Goal: Information Seeking & Learning: Learn about a topic

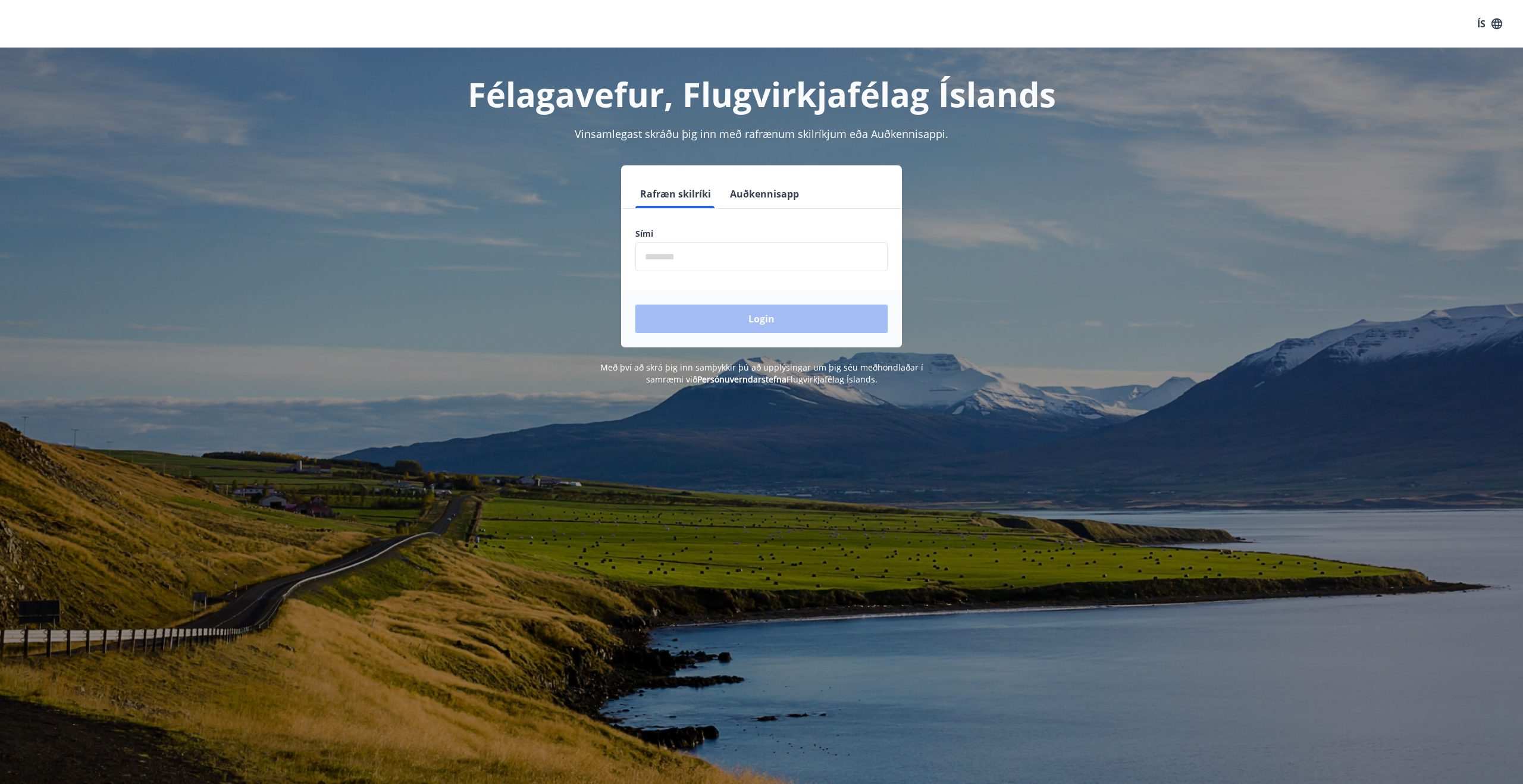
click at [713, 258] on input "phone" at bounding box center [762, 256] width 252 height 29
type input "********"
click at [636, 305] on button "Login" at bounding box center [762, 319] width 252 height 28
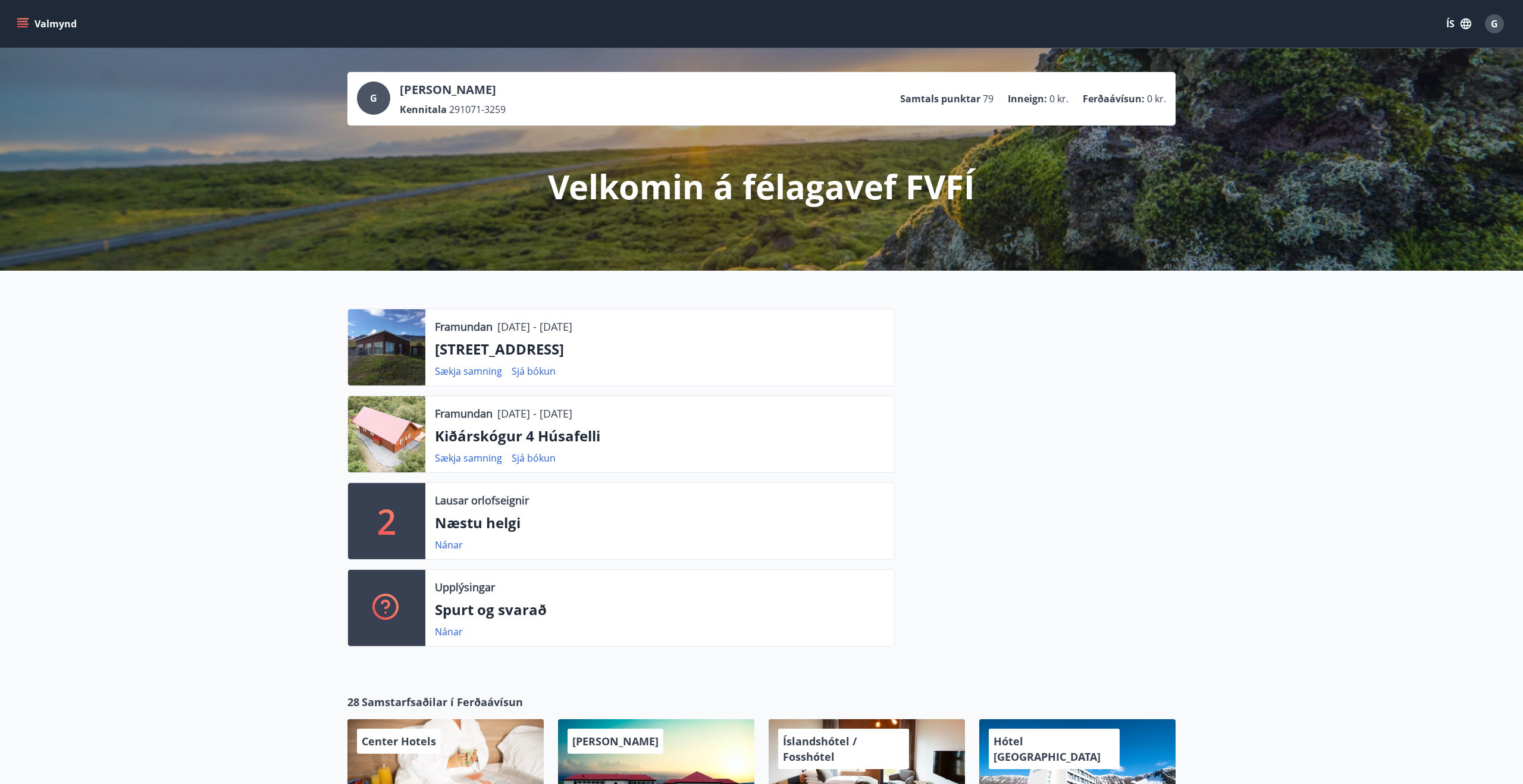
click at [379, 96] on div "G" at bounding box center [373, 98] width 33 height 33
click at [437, 324] on p "Framundan" at bounding box center [463, 327] width 57 height 16
drag, startPoint x: 498, startPoint y: 414, endPoint x: 626, endPoint y: 418, distance: 128.1
click at [626, 418] on div "Framundan [DATE] - [DATE]" at bounding box center [659, 413] width 450 height 16
click at [452, 545] on link "Nánar" at bounding box center [449, 544] width 28 height 13
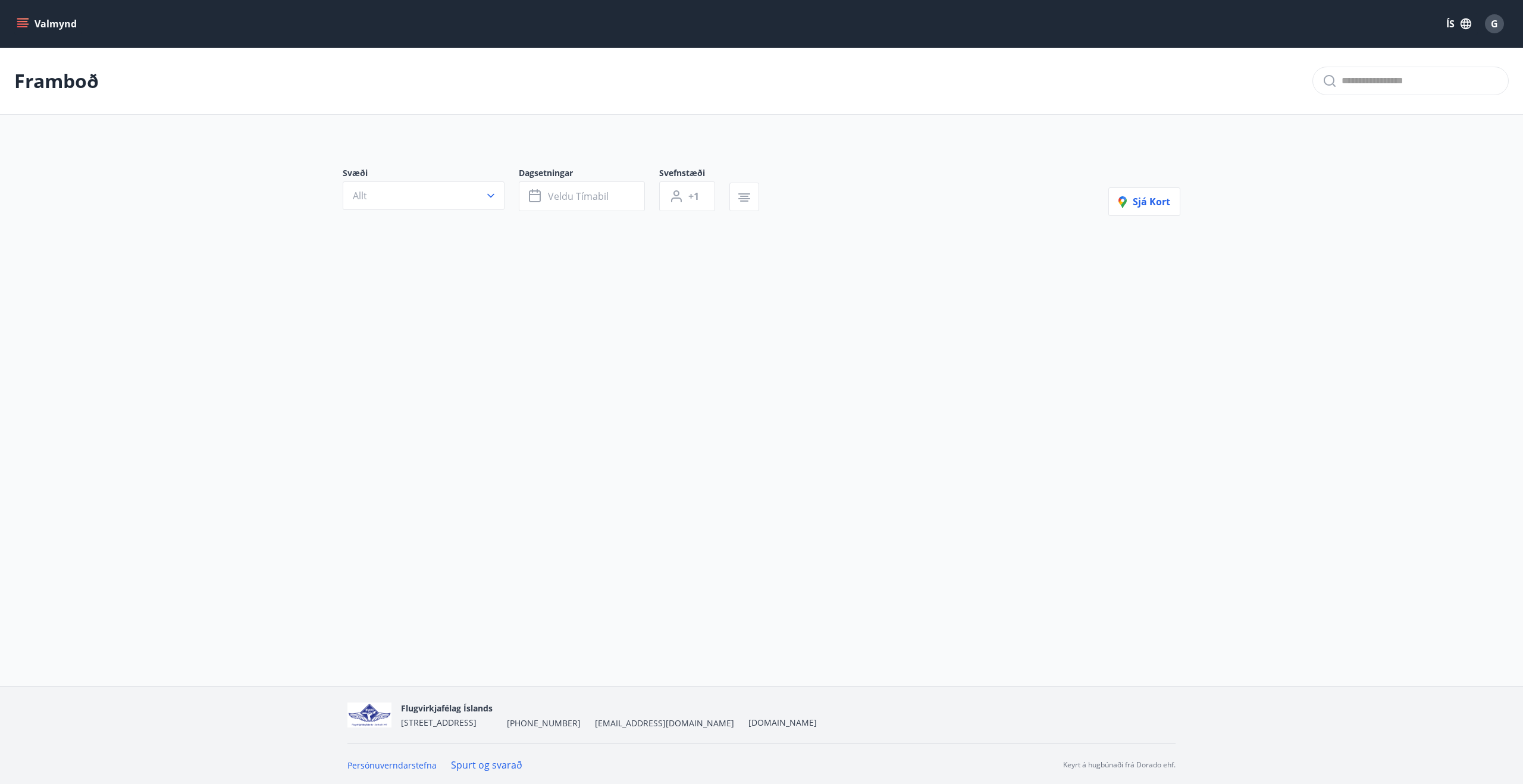
type input "*"
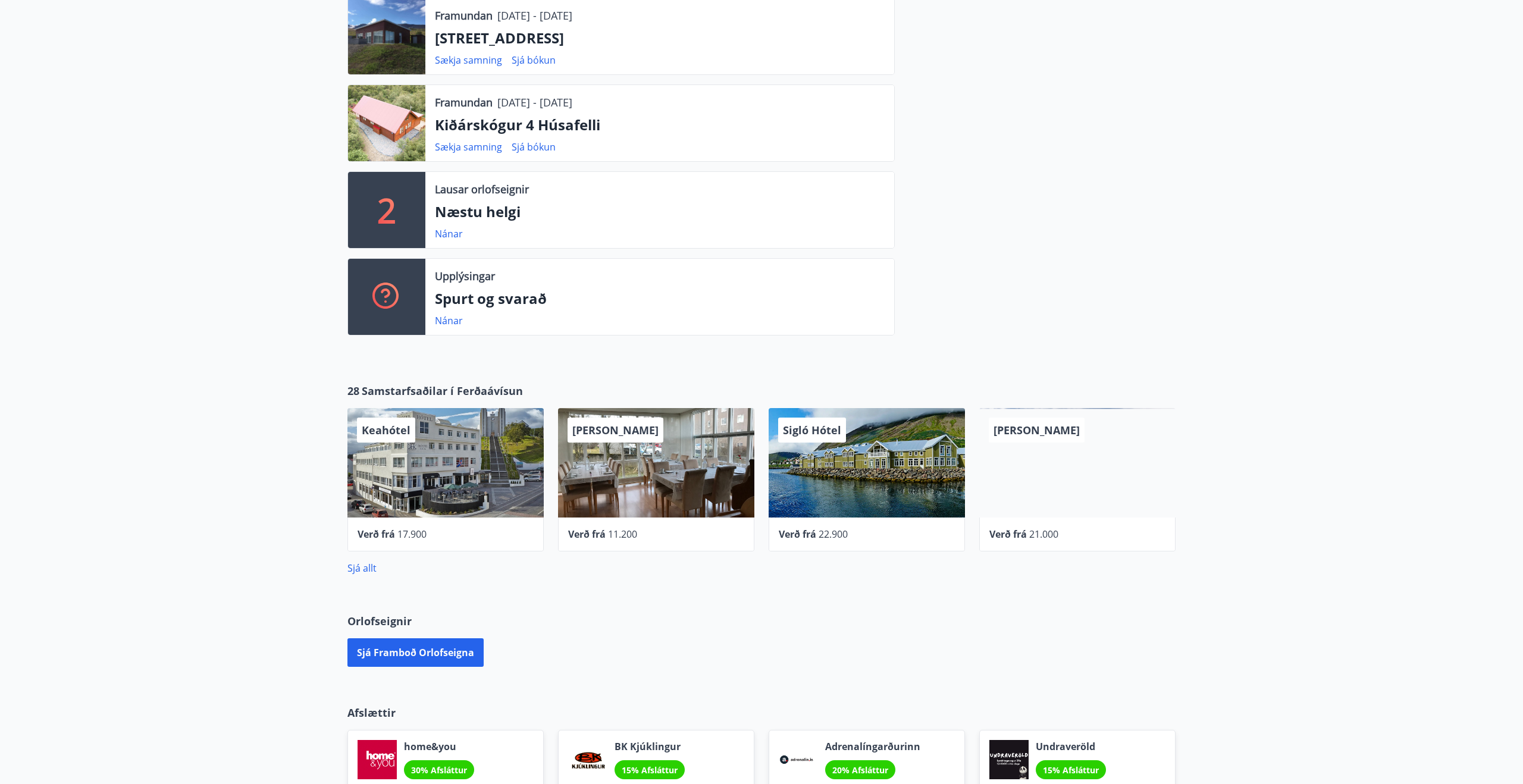
scroll to position [312, 0]
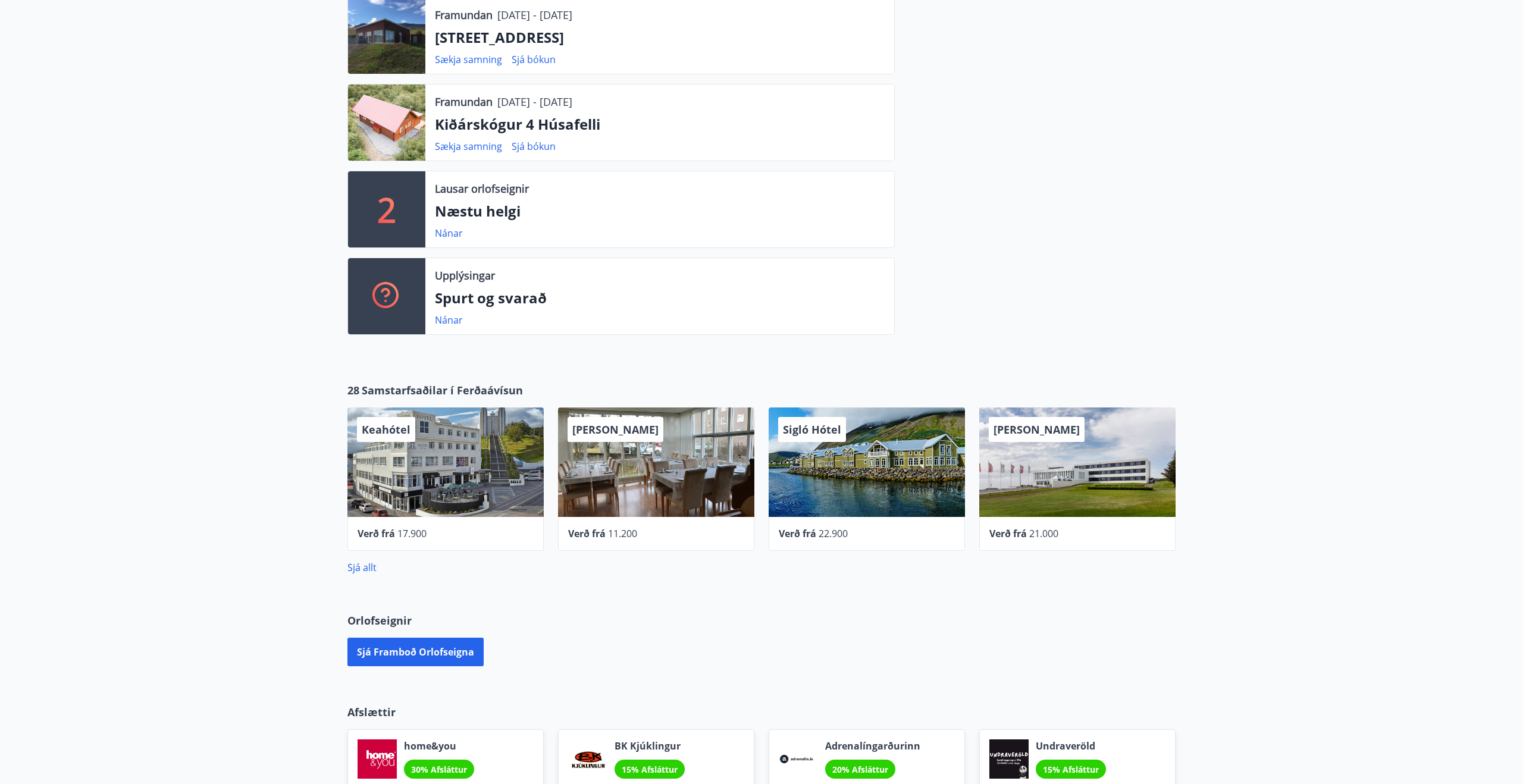
click at [460, 299] on p "Spurt og svarað" at bounding box center [659, 298] width 450 height 20
click at [450, 319] on link "Nánar" at bounding box center [449, 320] width 28 height 13
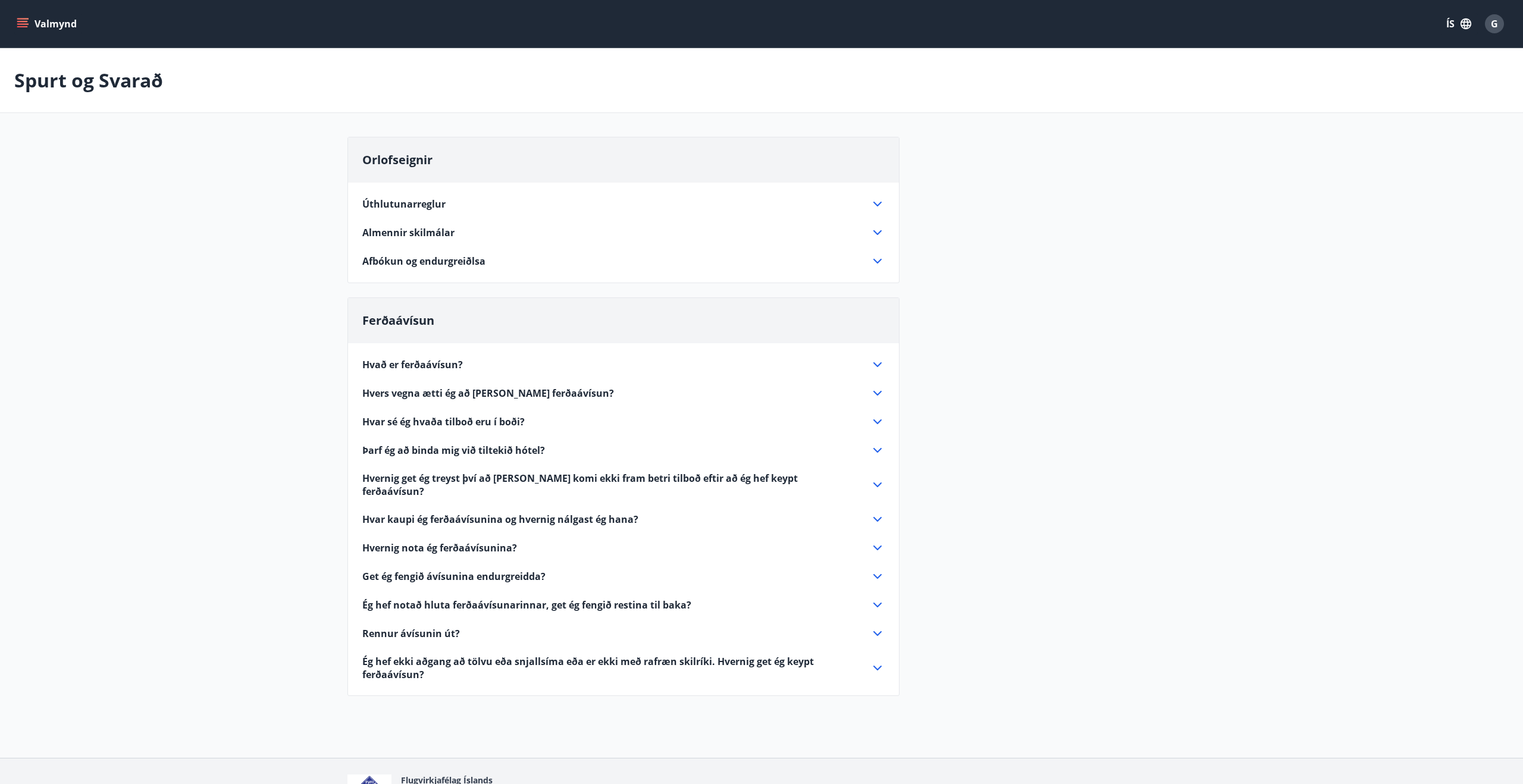
scroll to position [62, 0]
